Goal: Check status: Check status

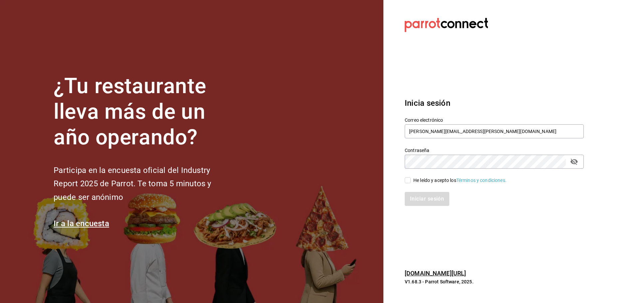
click at [433, 182] on div "He leído y acepto los Términos y condiciones." at bounding box center [459, 180] width 93 height 7
click at [411, 182] on input "He leído y acepto los Términos y condiciones." at bounding box center [408, 180] width 6 height 6
checkbox input "true"
click at [430, 198] on button "Iniciar sesión" at bounding box center [427, 199] width 45 height 14
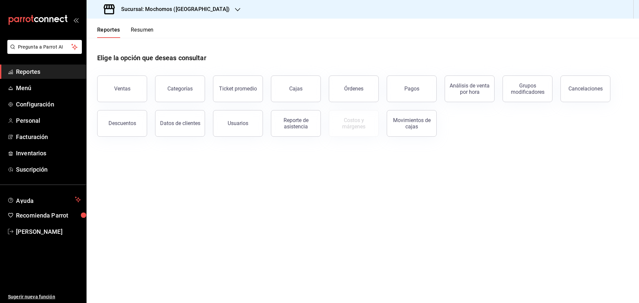
click at [147, 8] on h3 "Sucursal: Mochomos ([GEOGRAPHIC_DATA])" at bounding box center [173, 9] width 114 height 8
click at [125, 46] on span "Ryoshi ([GEOGRAPHIC_DATA])" at bounding box center [124, 43] width 64 height 7
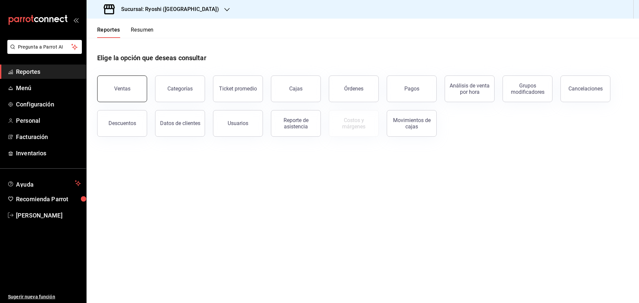
click at [132, 85] on button "Ventas" at bounding box center [122, 89] width 50 height 27
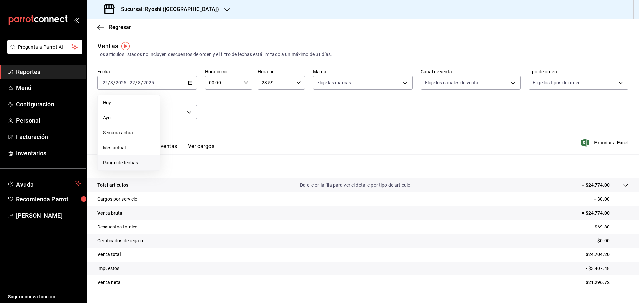
click at [121, 159] on span "Rango de fechas" at bounding box center [129, 162] width 52 height 7
click at [210, 156] on abbr "14" at bounding box center [209, 156] width 4 height 5
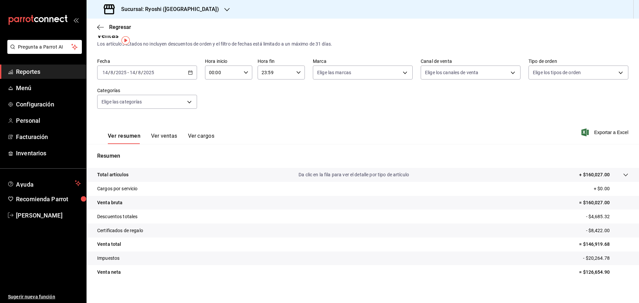
scroll to position [16, 0]
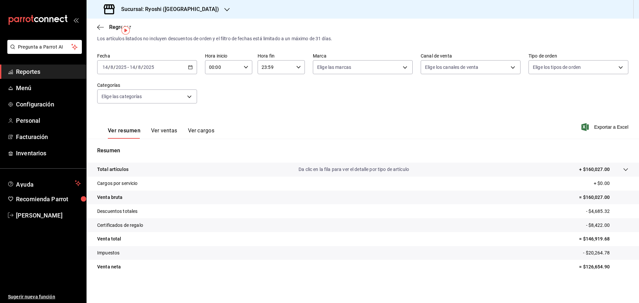
click at [144, 61] on div "[DATE] [DATE] - [DATE] [DATE]" at bounding box center [147, 67] width 100 height 14
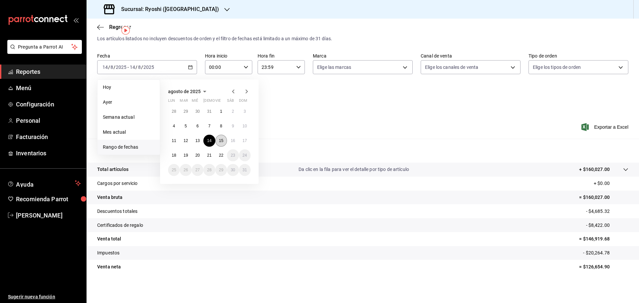
click at [222, 138] on abbr "15" at bounding box center [221, 140] width 4 height 5
click at [222, 139] on abbr "15" at bounding box center [221, 140] width 4 height 5
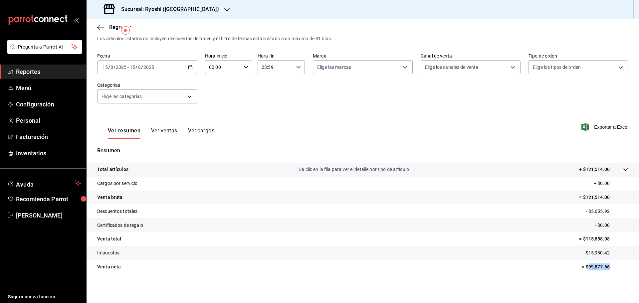
drag, startPoint x: 584, startPoint y: 266, endPoint x: 607, endPoint y: 269, distance: 22.8
click at [607, 269] on p "= $99,877.66" at bounding box center [605, 267] width 47 height 7
copy p "99,877.66"
click at [171, 68] on div "[DATE] [DATE] - [DATE] [DATE]" at bounding box center [147, 67] width 100 height 14
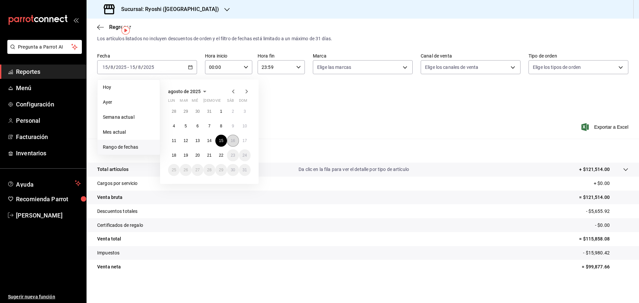
click at [232, 140] on abbr "16" at bounding box center [233, 140] width 4 height 5
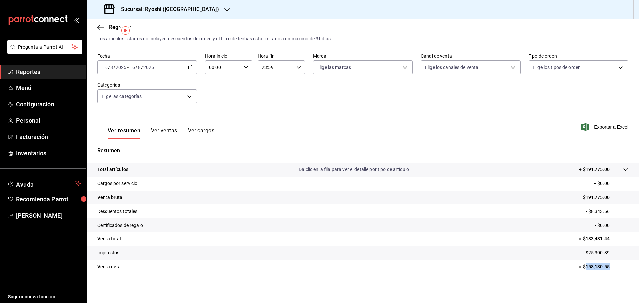
drag, startPoint x: 581, startPoint y: 267, endPoint x: 607, endPoint y: 267, distance: 26.0
click at [607, 267] on p "= $158,130.55" at bounding box center [603, 267] width 49 height 7
copy p "158,130.55"
click at [177, 67] on div "[DATE] [DATE] - [DATE] [DATE]" at bounding box center [147, 67] width 100 height 14
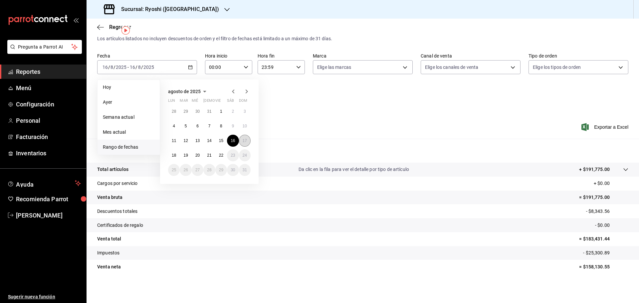
click at [244, 142] on abbr "17" at bounding box center [245, 140] width 4 height 5
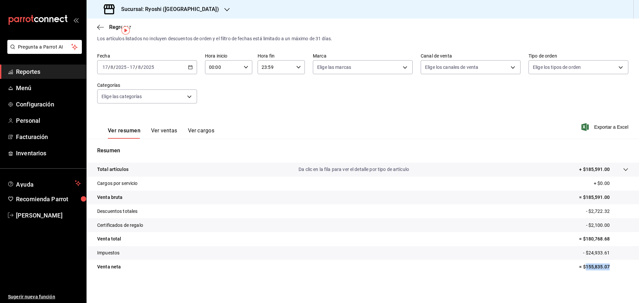
drag, startPoint x: 582, startPoint y: 266, endPoint x: 616, endPoint y: 266, distance: 33.9
click at [616, 266] on p "= $155,835.07" at bounding box center [603, 267] width 49 height 7
copy p "155,835.07"
click at [194, 67] on div "[DATE] [DATE] - [DATE] [DATE]" at bounding box center [147, 67] width 100 height 14
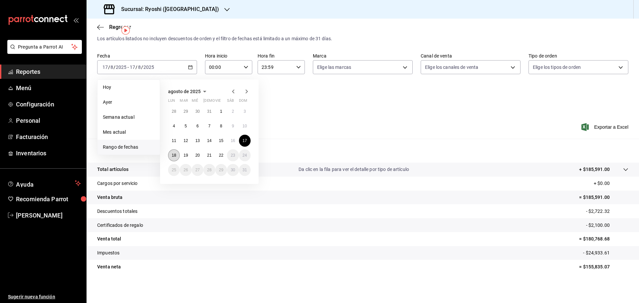
click at [169, 155] on button "18" at bounding box center [174, 155] width 12 height 12
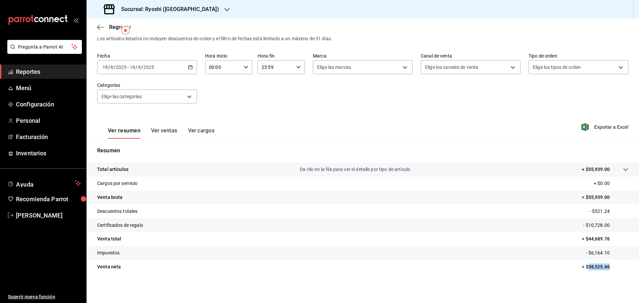
drag, startPoint x: 584, startPoint y: 266, endPoint x: 609, endPoint y: 265, distance: 25.0
click at [609, 265] on p "= $38,525.66" at bounding box center [605, 267] width 47 height 7
copy p "38,525.66"
click at [176, 67] on div "[DATE] [DATE] - [DATE] [DATE]" at bounding box center [147, 67] width 100 height 14
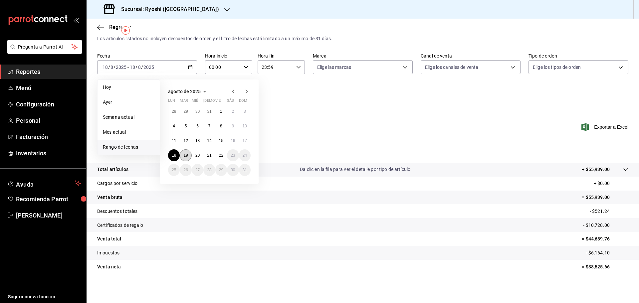
click at [184, 155] on abbr "19" at bounding box center [185, 155] width 4 height 5
click at [184, 156] on abbr "19" at bounding box center [185, 155] width 4 height 5
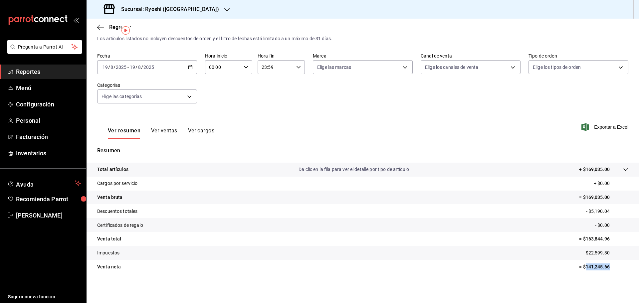
drag, startPoint x: 582, startPoint y: 269, endPoint x: 606, endPoint y: 269, distance: 24.3
click at [606, 269] on p "= $141,245.66" at bounding box center [603, 267] width 49 height 7
copy p "141,245.66"
click at [192, 66] on div "[DATE] [DATE] - [DATE] [DATE]" at bounding box center [147, 67] width 100 height 14
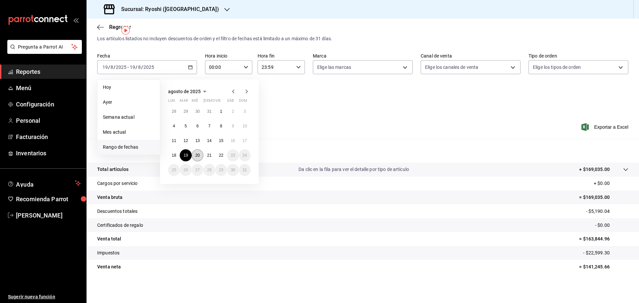
click at [195, 155] on abbr "20" at bounding box center [197, 155] width 4 height 5
click at [195, 155] on div "Resumen Total artículos Da clic en la fila para ver el detalle por tipo de artí…" at bounding box center [363, 214] width 552 height 135
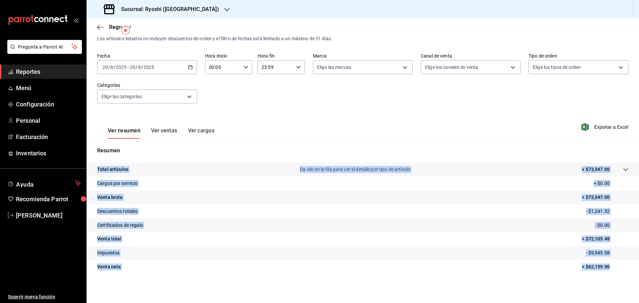
click at [583, 270] on p "= $62,159.90" at bounding box center [605, 267] width 47 height 7
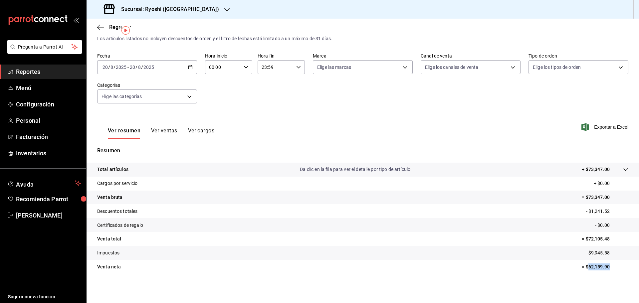
drag, startPoint x: 583, startPoint y: 266, endPoint x: 611, endPoint y: 266, distance: 28.0
click at [611, 266] on p "= $62,159.90" at bounding box center [605, 267] width 47 height 7
copy p "62,159.90"
click at [194, 64] on div "[DATE] [DATE] - [DATE] [DATE]" at bounding box center [147, 67] width 100 height 14
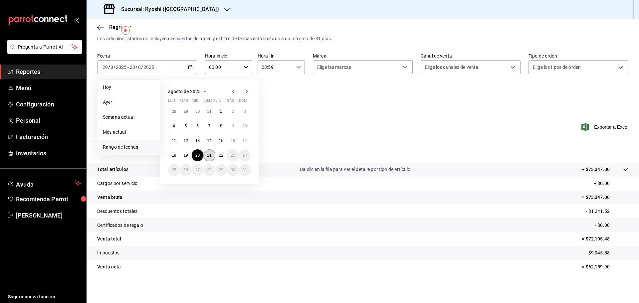
click at [212, 154] on button "21" at bounding box center [209, 155] width 12 height 12
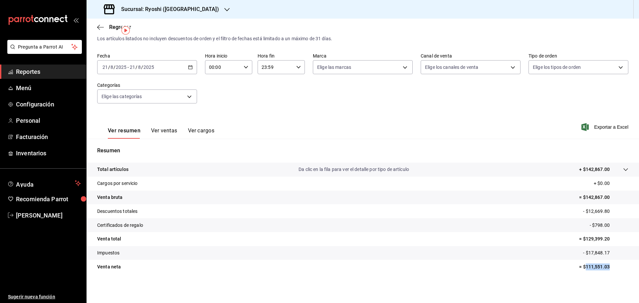
drag, startPoint x: 580, startPoint y: 267, endPoint x: 604, endPoint y: 271, distance: 24.3
click at [604, 271] on tr "Venta [PERSON_NAME] = $111,551.03" at bounding box center [363, 267] width 552 height 14
copy p "111,551.03"
click at [191, 66] on icon "button" at bounding box center [190, 67] width 5 height 5
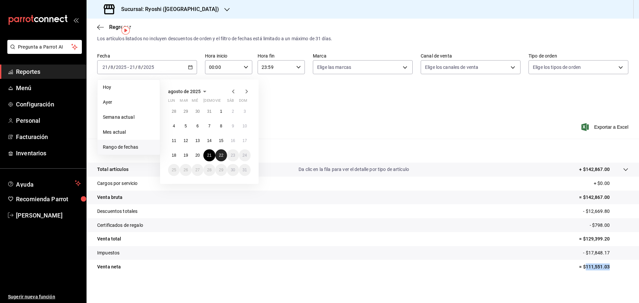
click at [220, 158] on button "22" at bounding box center [221, 155] width 12 height 12
click at [220, 157] on abbr "22" at bounding box center [221, 155] width 4 height 5
